Goal: Transaction & Acquisition: Purchase product/service

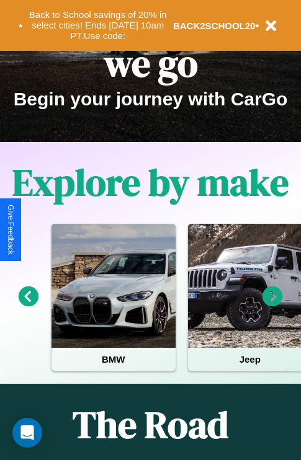
scroll to position [191, 0]
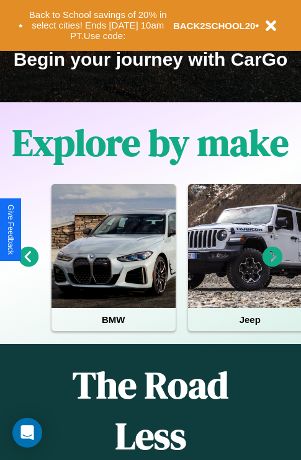
click at [272, 266] on icon at bounding box center [272, 257] width 20 height 20
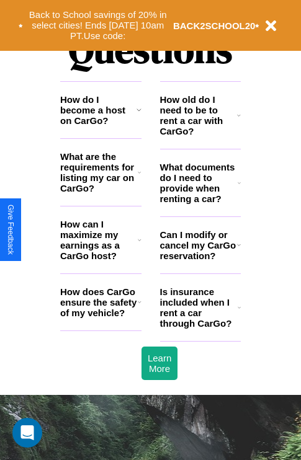
scroll to position [1503, 0]
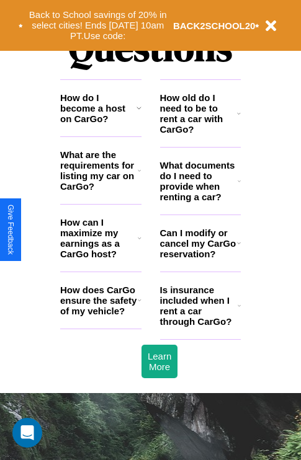
click at [101, 316] on h3 "How does CarGo ensure the safety of my vehicle?" at bounding box center [99, 301] width 78 height 32
click at [239, 118] on icon at bounding box center [239, 114] width 4 height 10
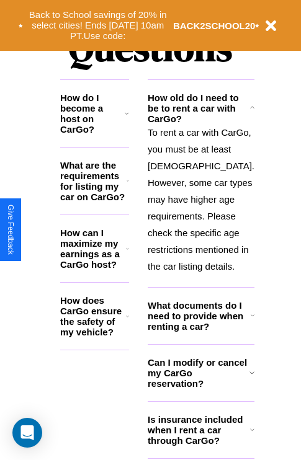
click at [101, 190] on h3 "What are the requirements for listing my car on CarGo?" at bounding box center [93, 181] width 66 height 42
click at [200, 332] on h3 "What documents do I need to provide when renting a car?" at bounding box center [199, 316] width 103 height 32
click at [251, 321] on icon at bounding box center [253, 316] width 4 height 10
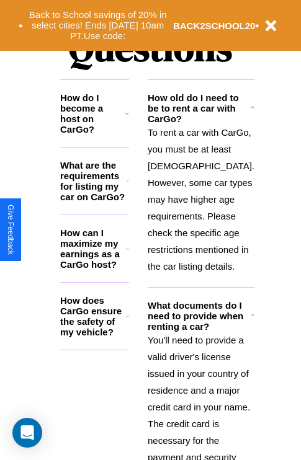
click at [129, 321] on icon at bounding box center [127, 316] width 3 height 10
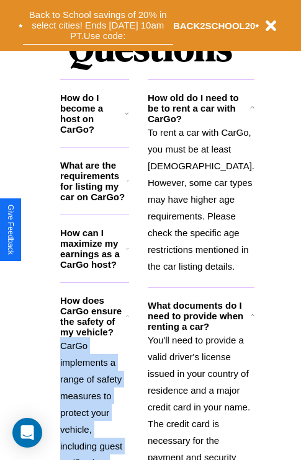
click at [97, 25] on button "Back to School savings of 20% in select cities! Ends 9/1 at 10am PT. Use code:" at bounding box center [98, 25] width 150 height 38
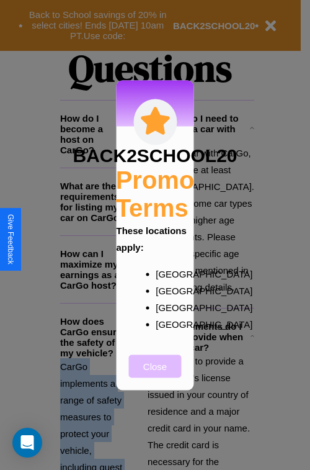
click at [155, 374] on button "Close" at bounding box center [155, 365] width 53 height 23
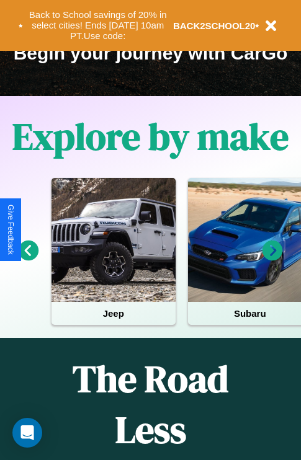
scroll to position [191, 0]
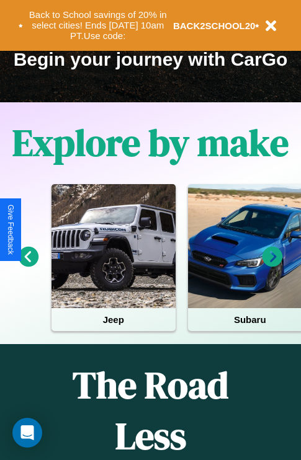
click at [28, 266] on icon at bounding box center [29, 257] width 20 height 20
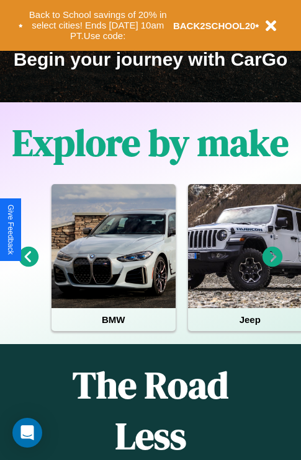
click at [272, 266] on icon at bounding box center [272, 257] width 20 height 20
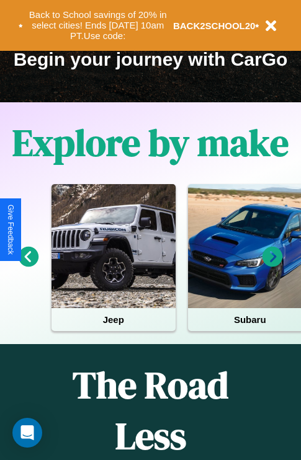
scroll to position [70, 148]
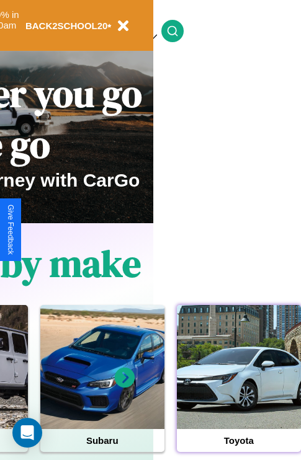
click at [238, 386] on div at bounding box center [239, 367] width 124 height 124
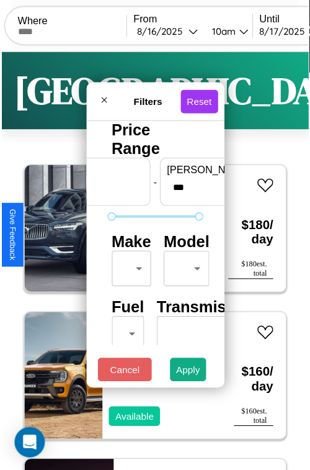
scroll to position [37, 0]
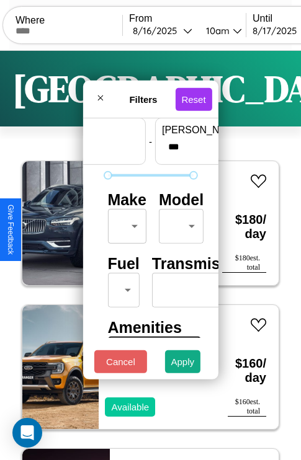
click at [125, 223] on body "CarGo Where From 8 / 16 / 2025 10am Until 8 / 17 / 2025 10am Become a Host Logi…" at bounding box center [150, 256] width 301 height 512
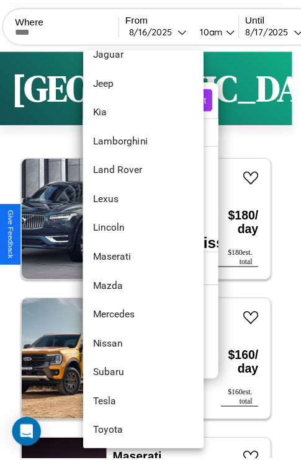
scroll to position [672, 0]
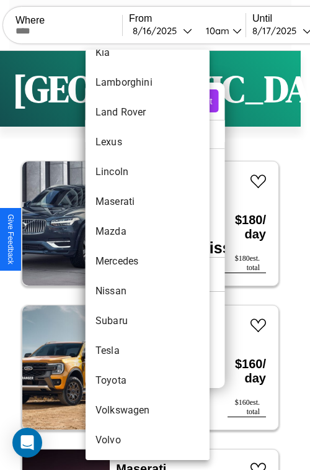
click at [124, 410] on li "Volkswagen" at bounding box center [148, 410] width 124 height 30
type input "**********"
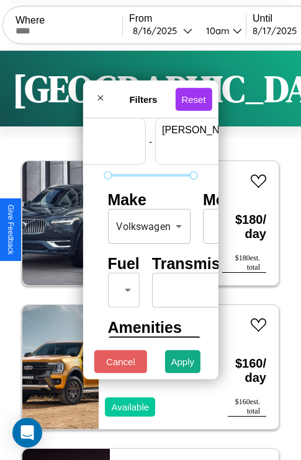
scroll to position [37, 77]
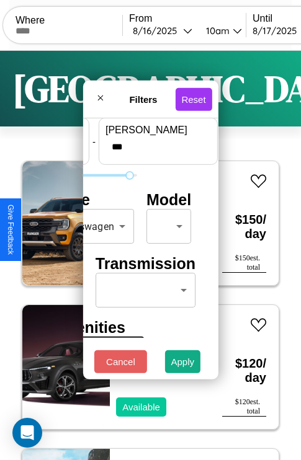
type input "***"
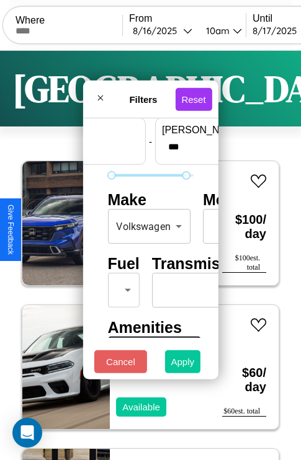
type input "**"
click at [183, 365] on button "Apply" at bounding box center [183, 362] width 36 height 23
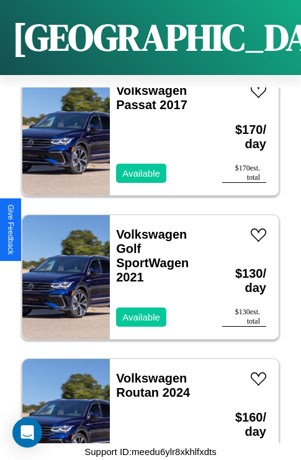
scroll to position [190, 0]
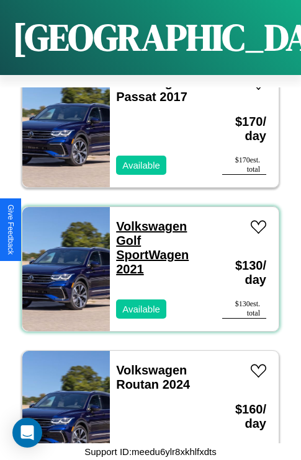
click at [148, 220] on link "Volkswagen Golf SportWagen 2021" at bounding box center [152, 248] width 73 height 56
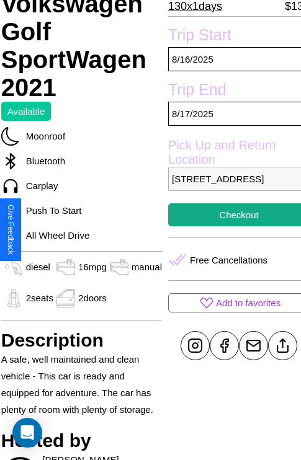
scroll to position [309, 45]
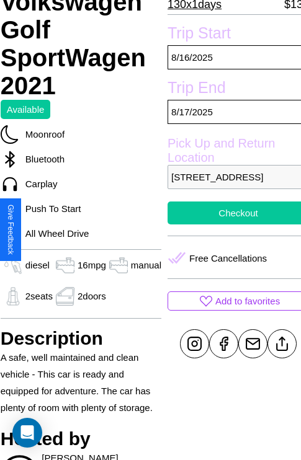
click at [230, 225] on button "Checkout" at bounding box center [238, 213] width 141 height 23
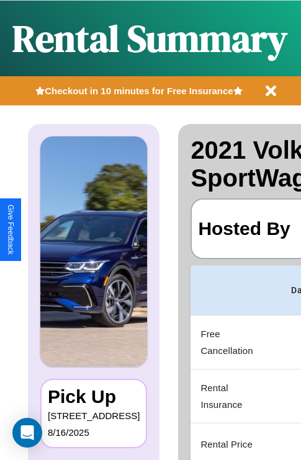
scroll to position [0, 235]
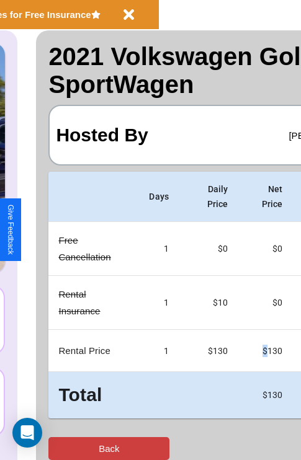
click at [60, 449] on button "Back" at bounding box center [108, 448] width 121 height 23
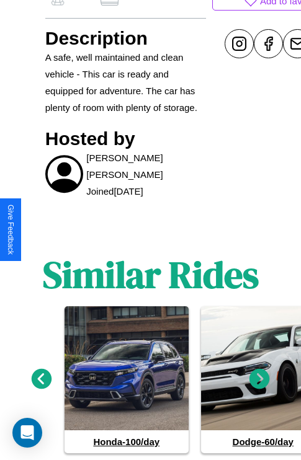
scroll to position [643, 0]
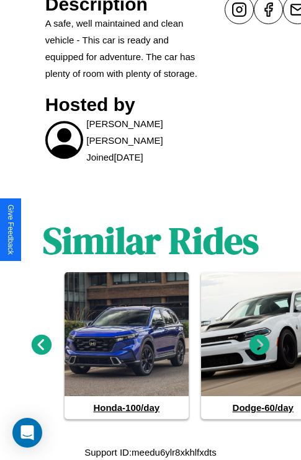
click at [259, 345] on icon at bounding box center [259, 345] width 20 height 20
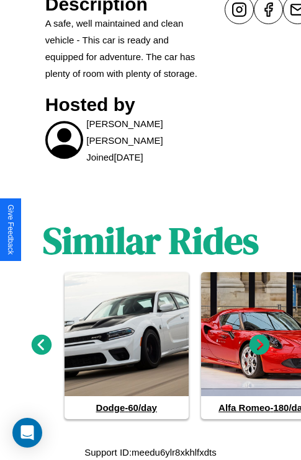
click at [41, 345] on icon at bounding box center [42, 345] width 20 height 20
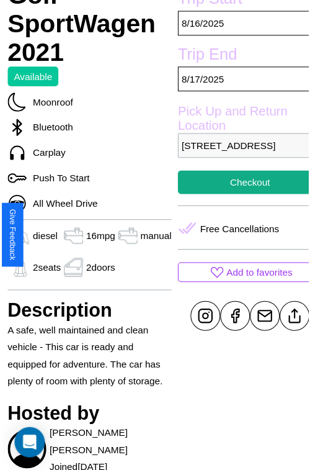
scroll to position [309, 45]
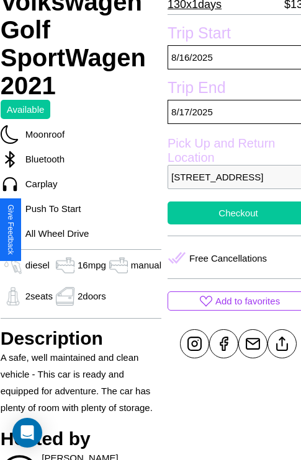
click at [230, 225] on button "Checkout" at bounding box center [238, 213] width 141 height 23
